Goal: Task Accomplishment & Management: Use online tool/utility

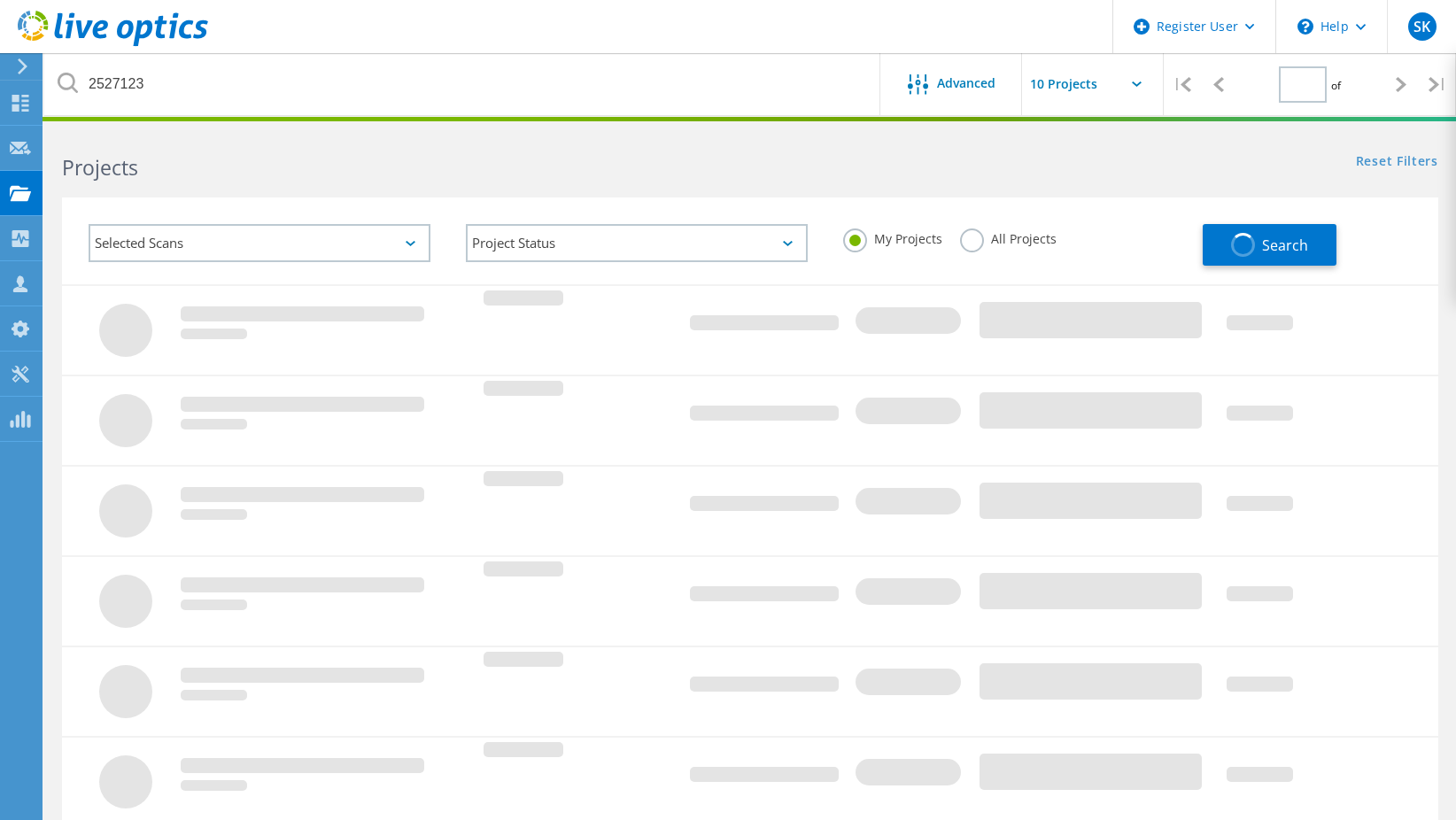
type input "1"
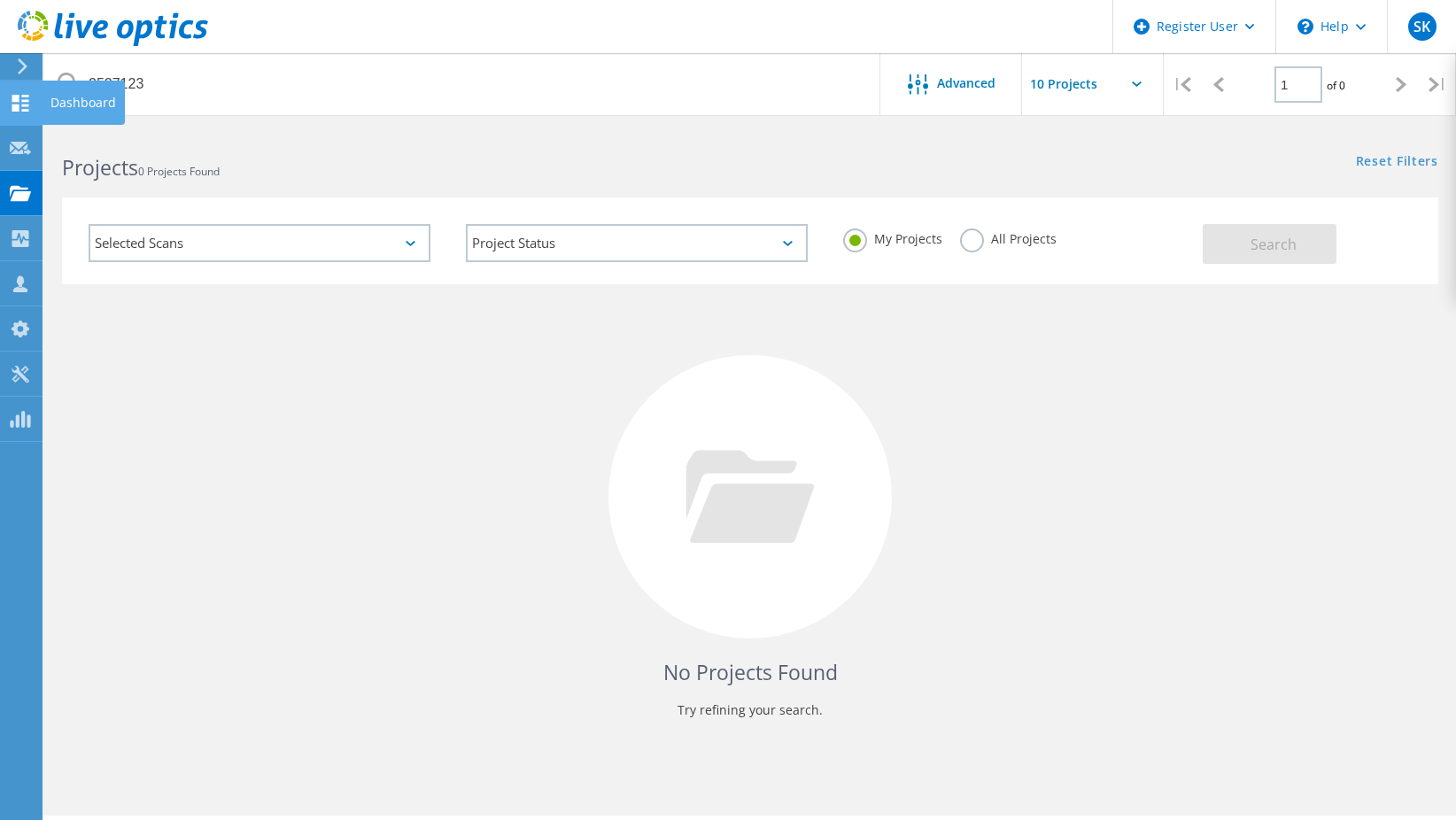
click at [11, 104] on icon at bounding box center [20, 103] width 22 height 17
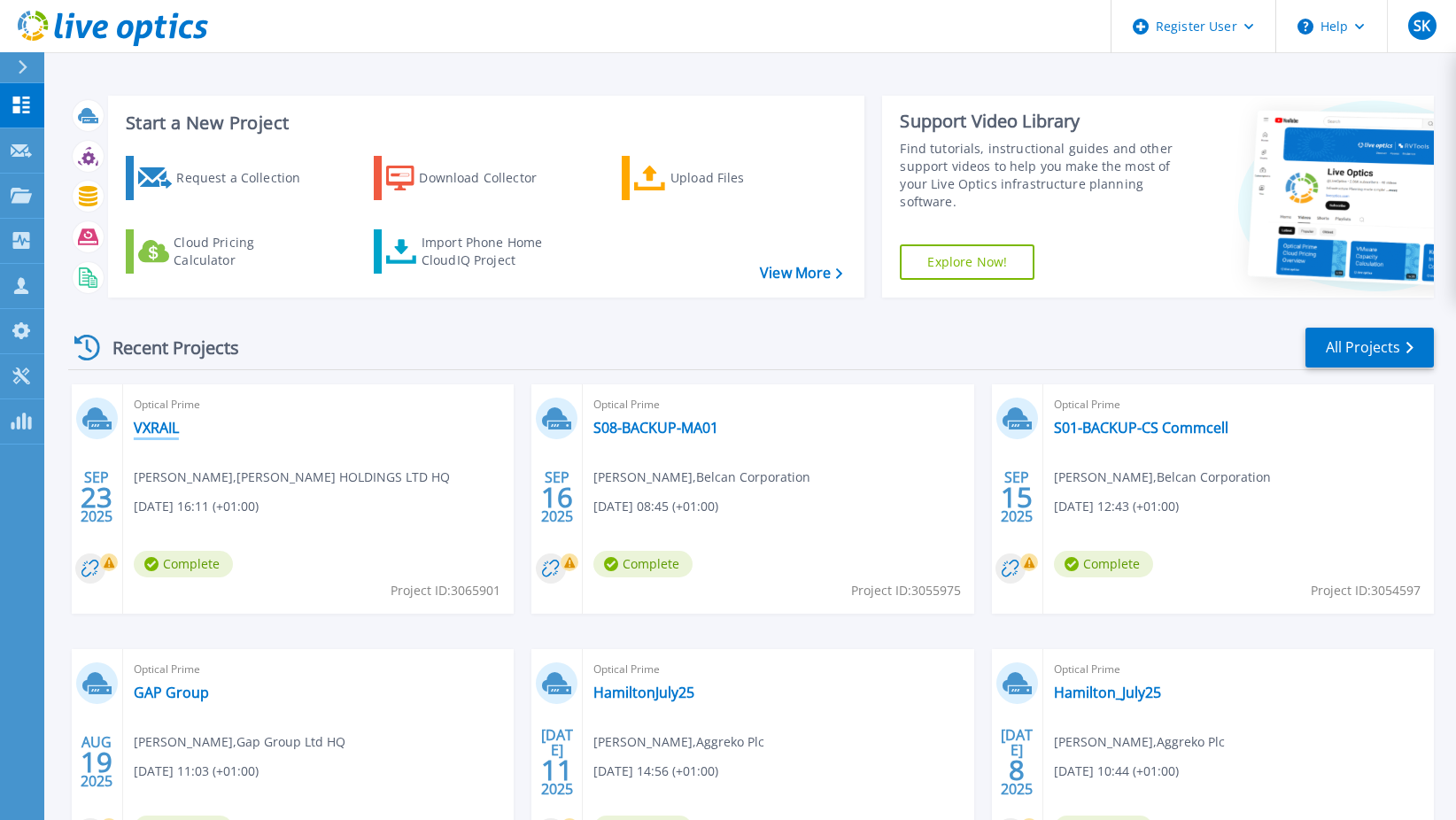
click at [143, 421] on link "VXRAIL" at bounding box center [156, 427] width 45 height 18
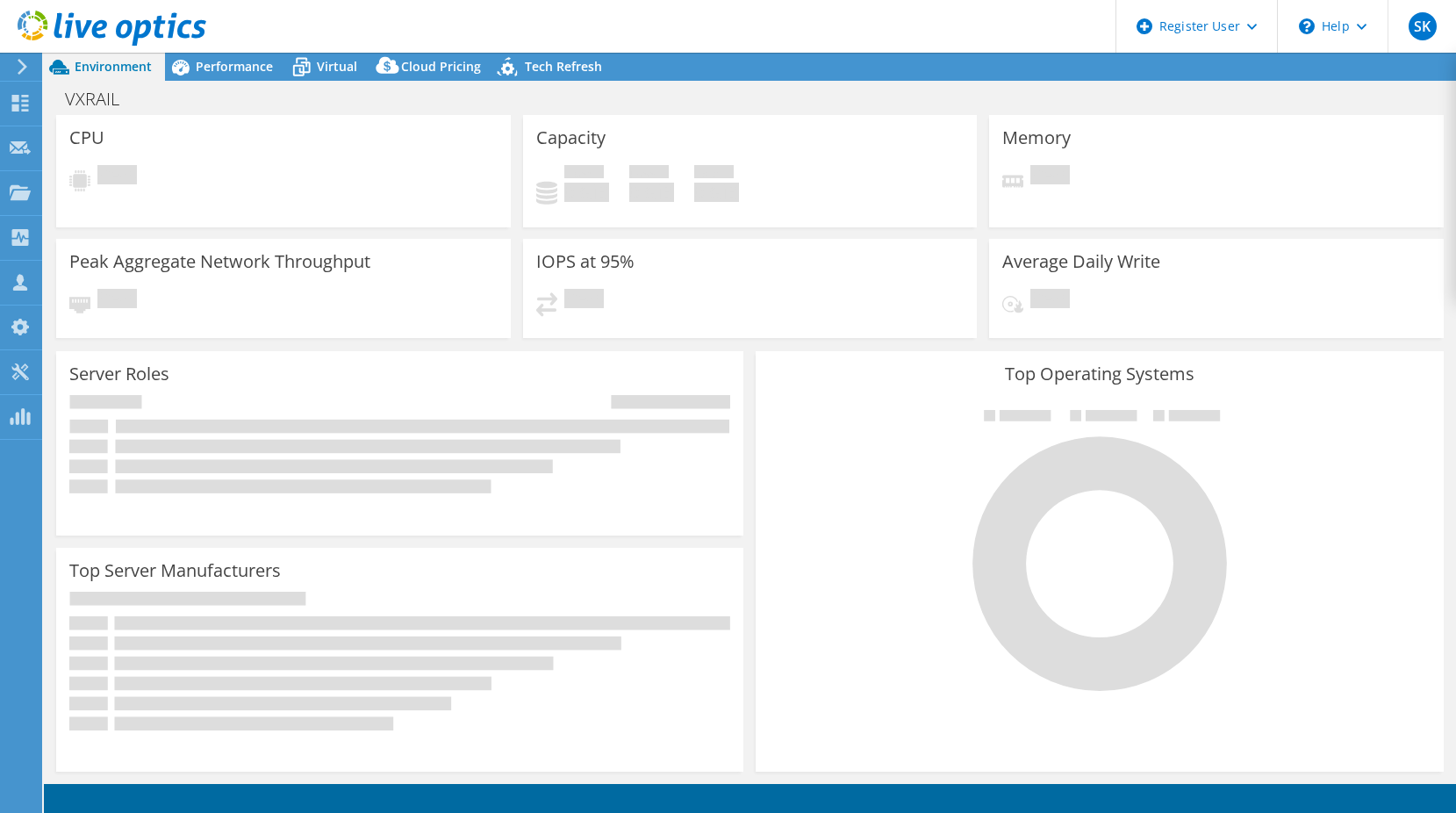
select select "USD"
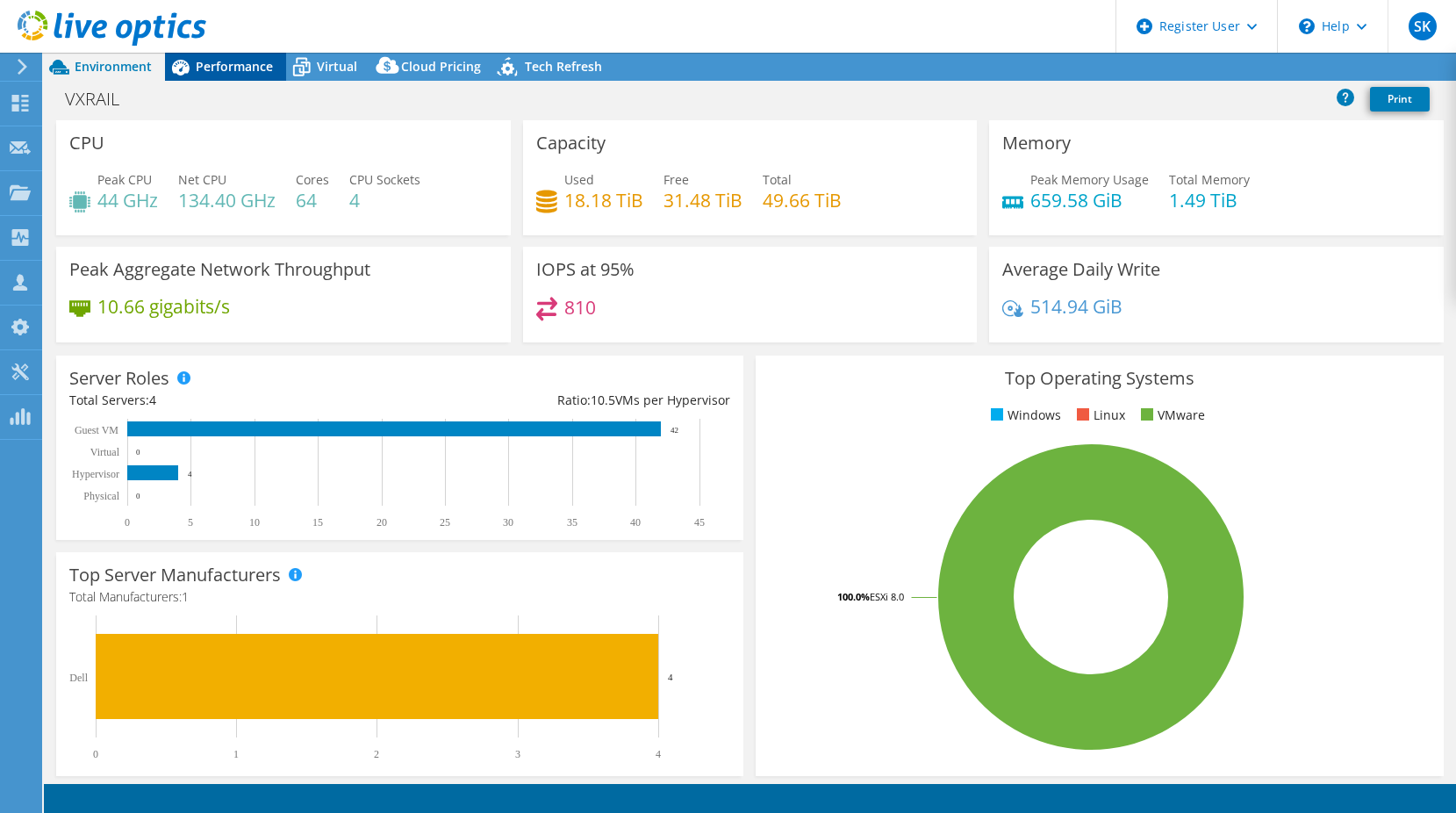
click at [215, 71] on span "Performance" at bounding box center [234, 66] width 77 height 17
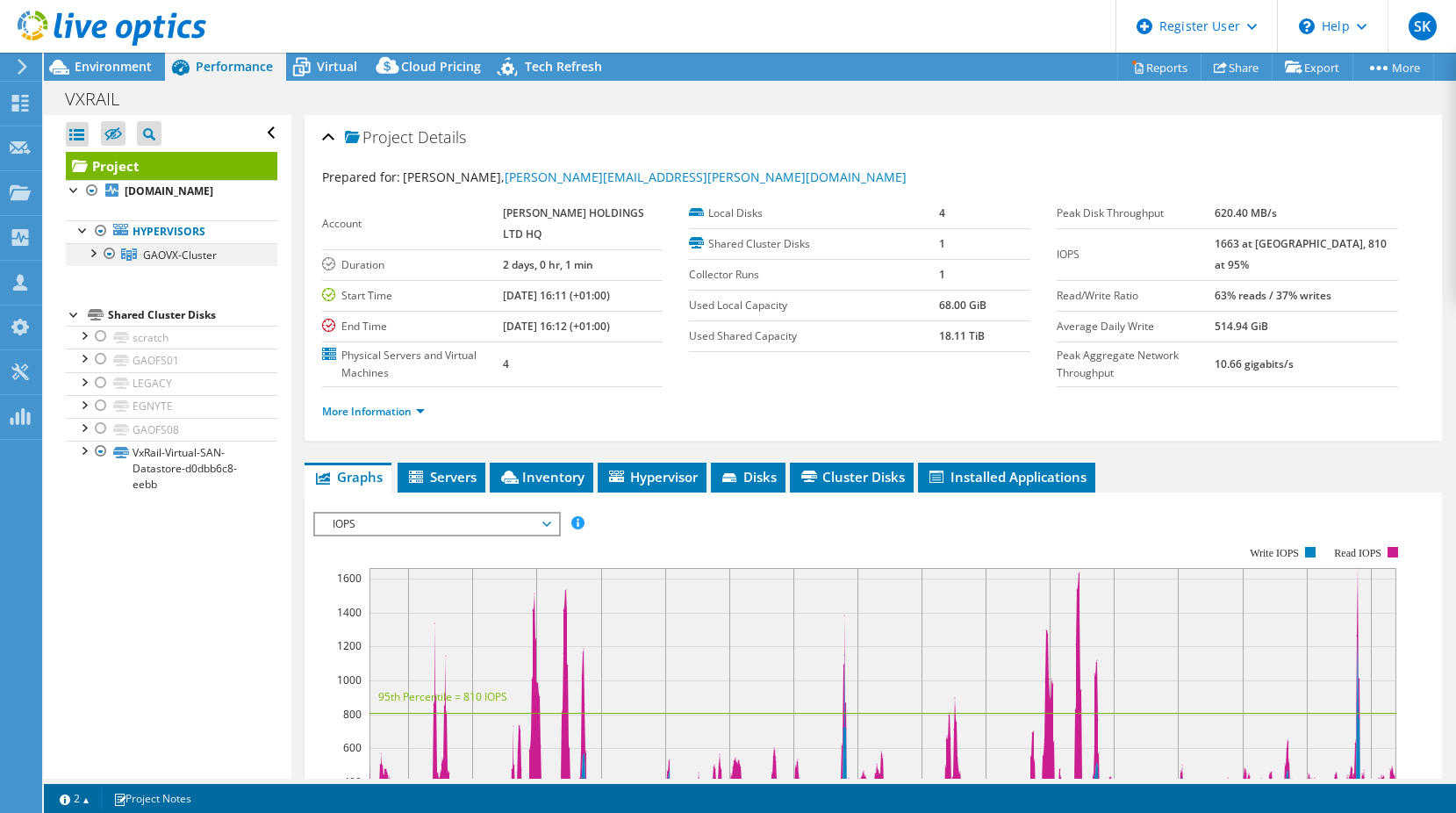
click at [93, 255] on div at bounding box center [92, 251] width 18 height 18
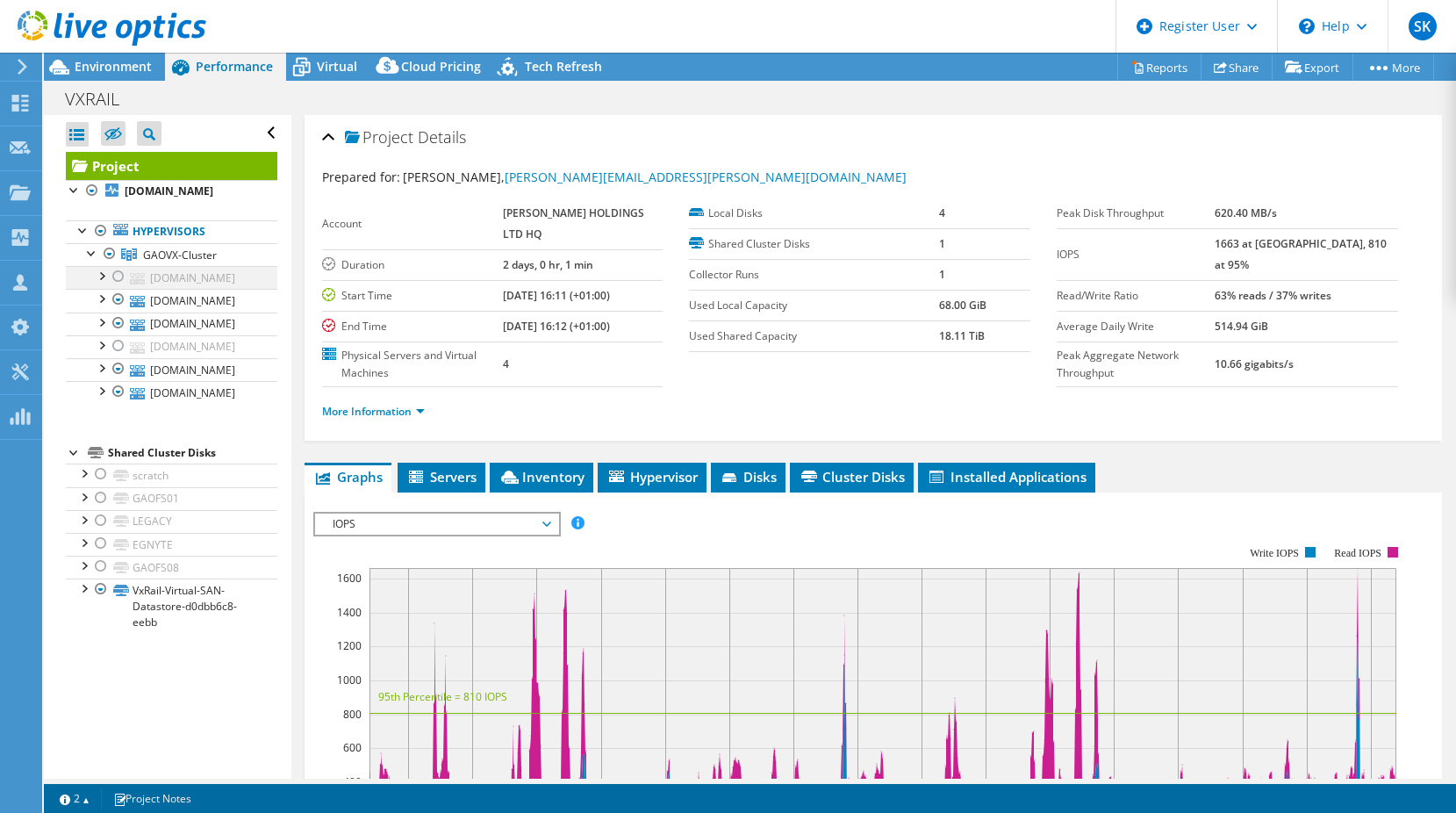
click at [122, 276] on div at bounding box center [118, 276] width 18 height 21
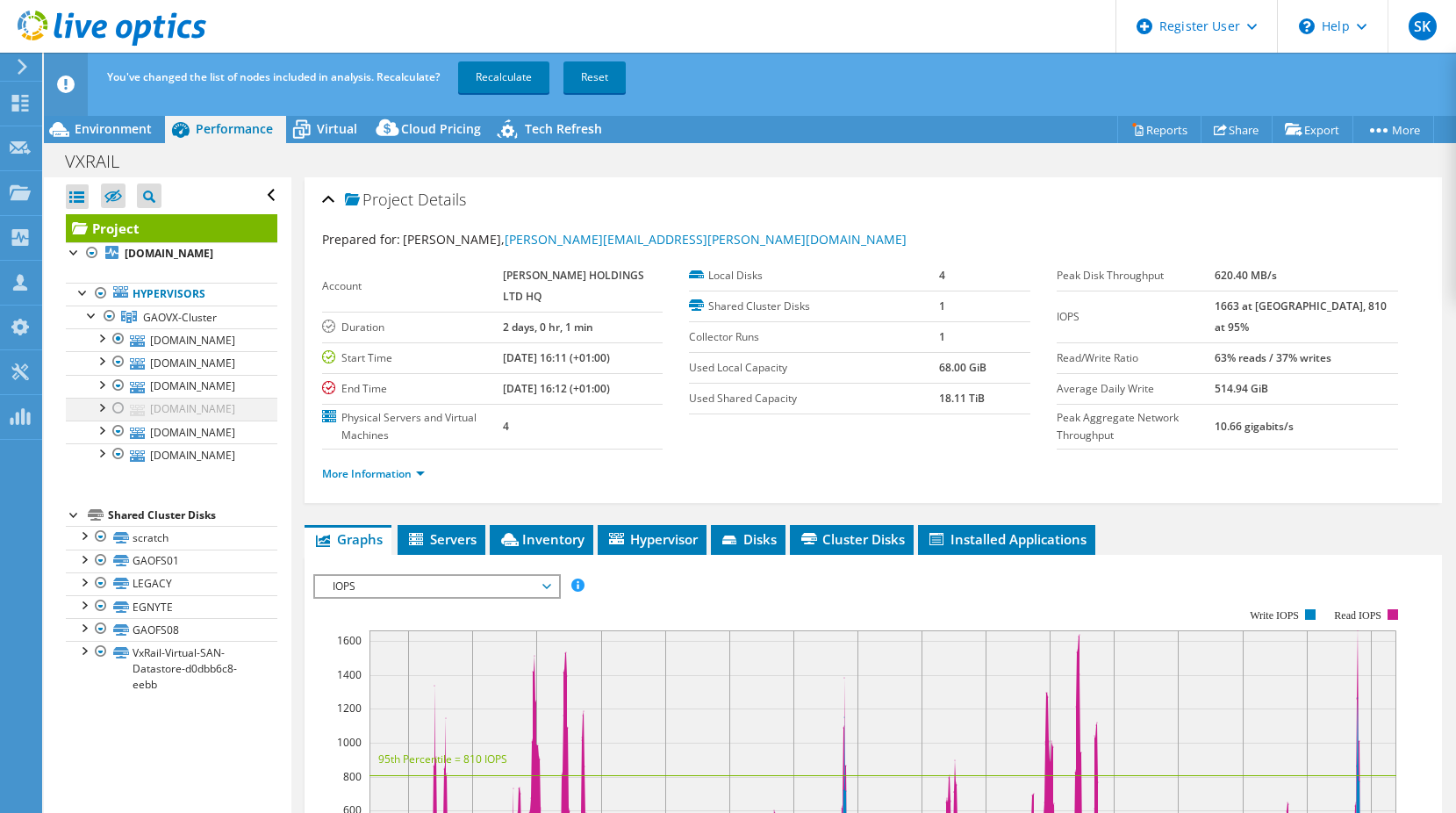
click at [118, 411] on div at bounding box center [118, 408] width 18 height 21
click at [101, 538] on div at bounding box center [100, 536] width 18 height 21
click at [101, 556] on div at bounding box center [100, 560] width 18 height 21
click at [103, 540] on div at bounding box center [100, 536] width 18 height 21
click at [98, 558] on div at bounding box center [100, 560] width 18 height 21
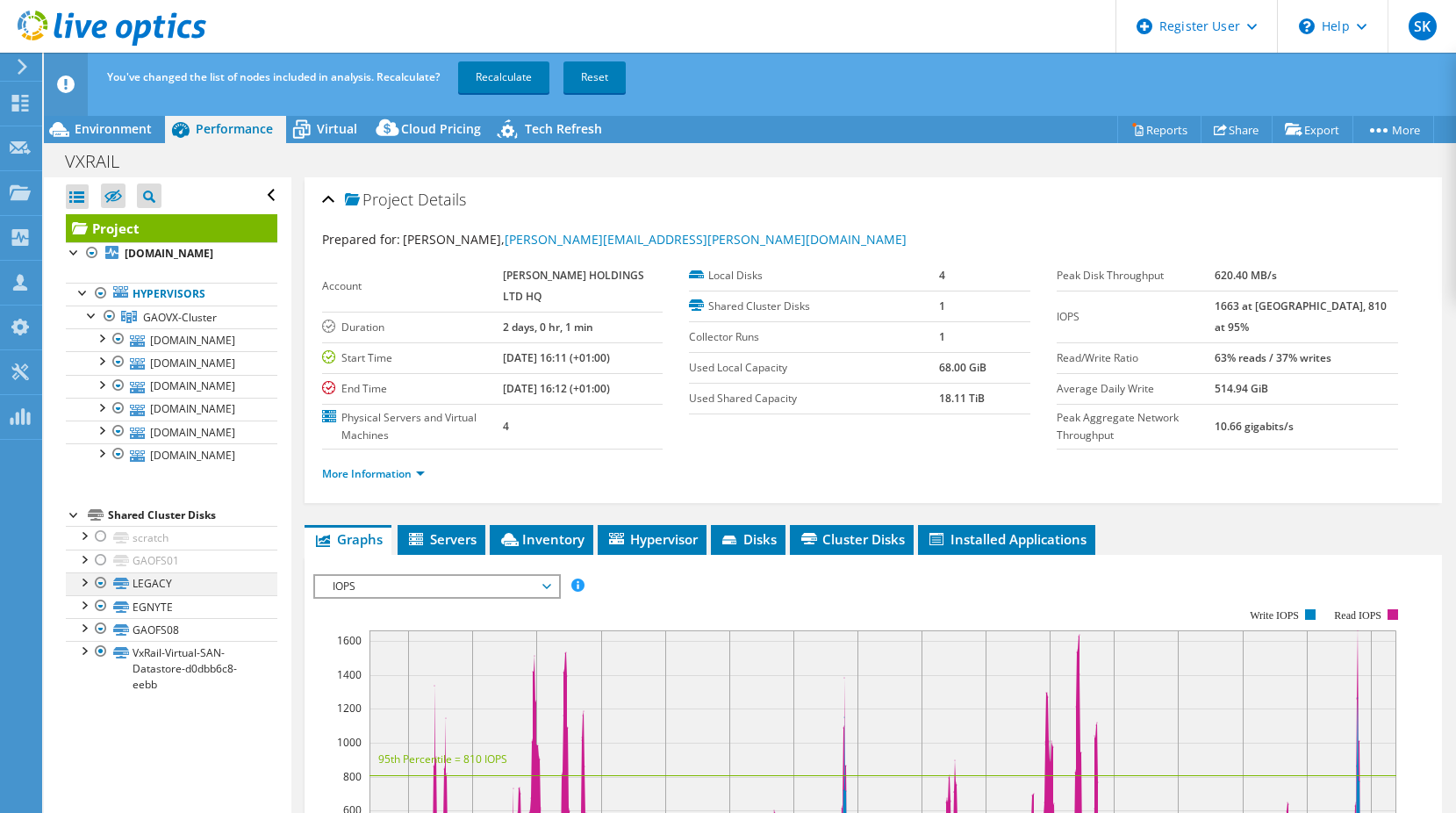
click at [101, 583] on div at bounding box center [100, 582] width 18 height 21
click at [100, 609] on div at bounding box center [100, 605] width 18 height 21
click at [99, 608] on div at bounding box center [100, 605] width 18 height 21
click at [103, 585] on div at bounding box center [100, 582] width 18 height 21
click at [99, 628] on div at bounding box center [100, 629] width 18 height 21
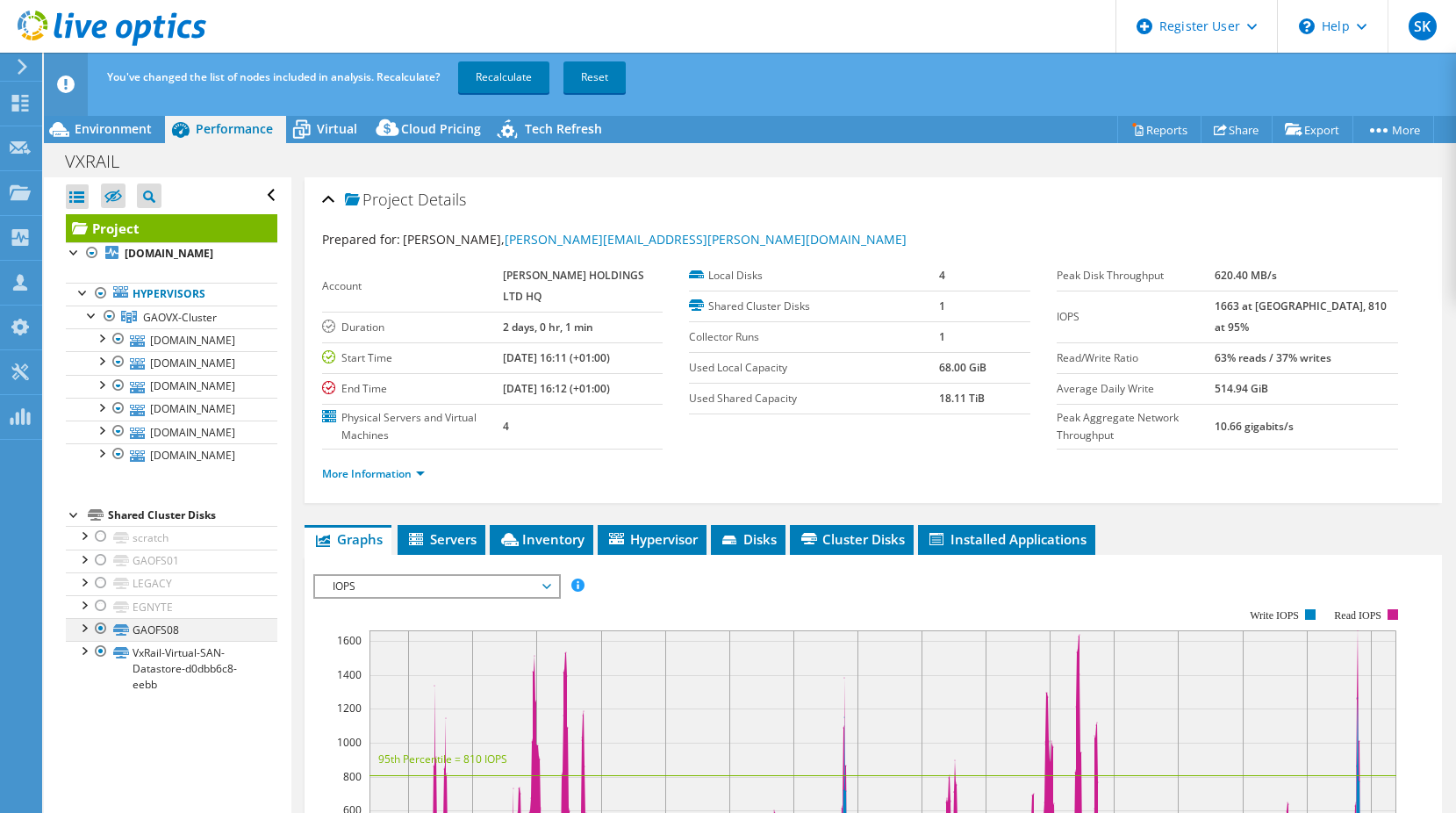
click at [99, 633] on div at bounding box center [100, 629] width 18 height 21
click at [534, 73] on link "Recalculate" at bounding box center [503, 77] width 91 height 32
